Goal: Information Seeking & Learning: Check status

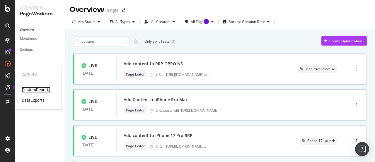
click at [38, 89] on div "CustomReports" at bounding box center [36, 89] width 29 height 6
